Goal: Task Accomplishment & Management: Use online tool/utility

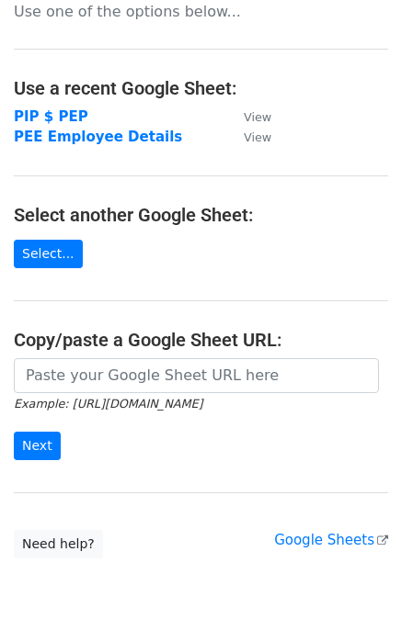
scroll to position [55, 0]
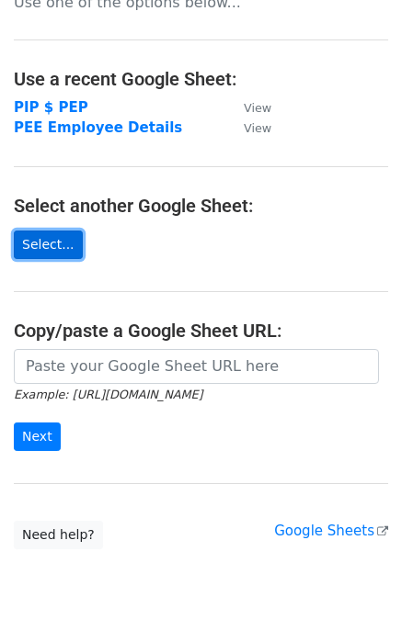
click at [60, 243] on link "Select..." at bounding box center [48, 245] width 69 height 28
click at [46, 243] on link "Select..." at bounding box center [48, 245] width 69 height 28
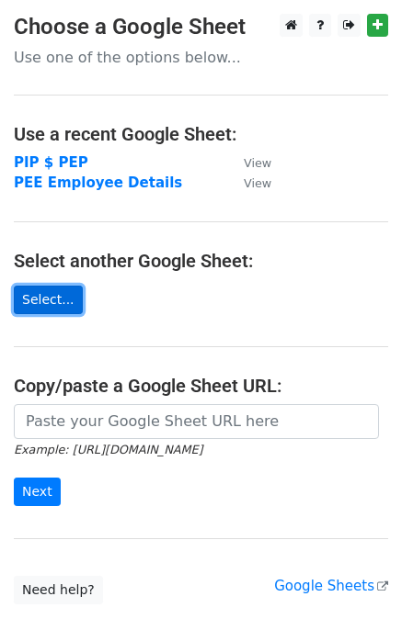
click at [51, 295] on link "Select..." at bounding box center [48, 300] width 69 height 28
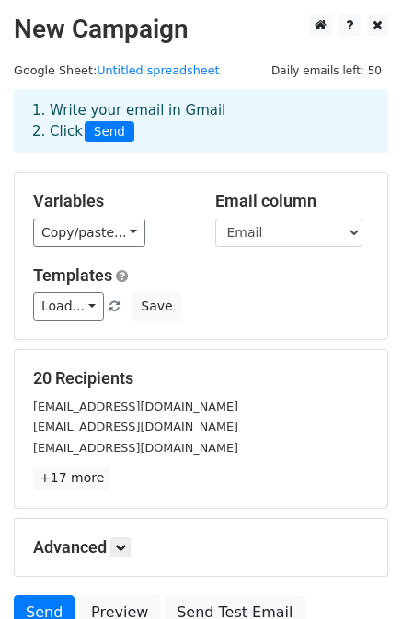
scroll to position [165, 0]
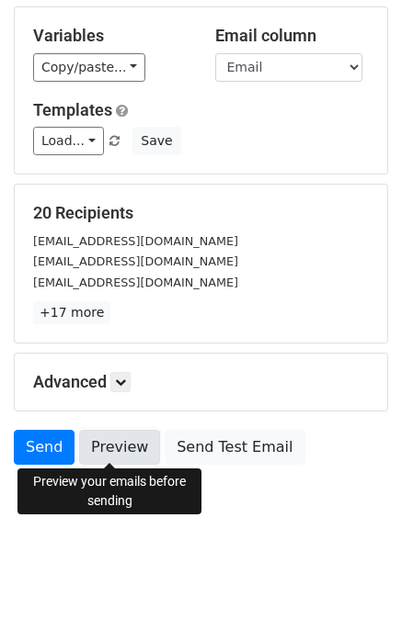
click at [105, 449] on link "Preview" at bounding box center [119, 447] width 81 height 35
click at [118, 452] on link "Preview" at bounding box center [119, 447] width 81 height 35
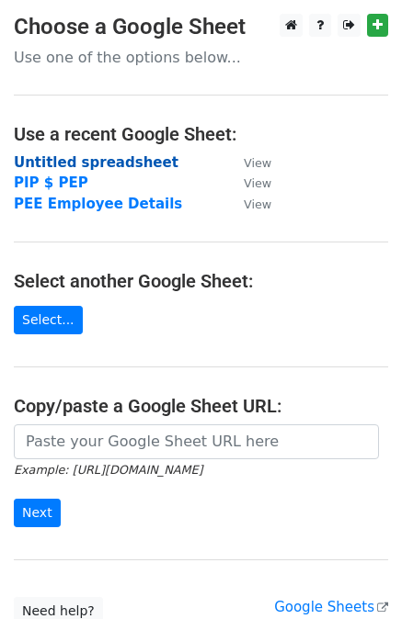
click at [119, 159] on strong "Untitled spreadsheet" at bounding box center [96, 162] width 164 height 17
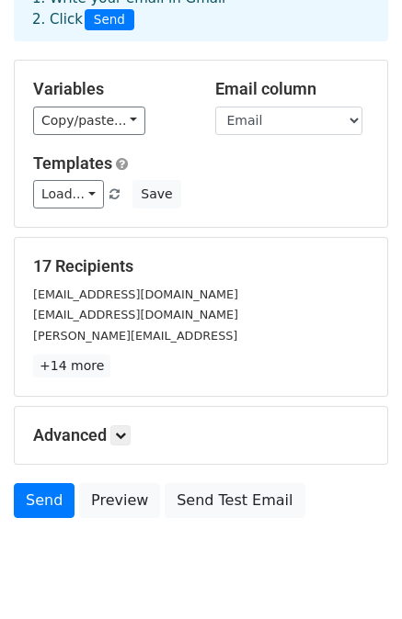
scroll to position [116, 0]
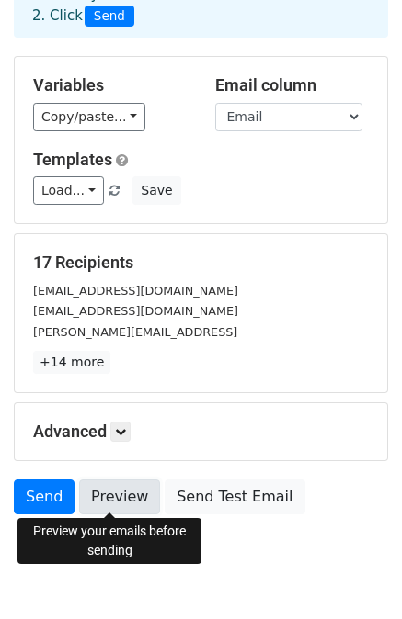
click at [133, 493] on link "Preview" at bounding box center [119, 497] width 81 height 35
click at [122, 493] on link "Preview" at bounding box center [119, 497] width 81 height 35
